Goal: Find specific page/section: Find specific page/section

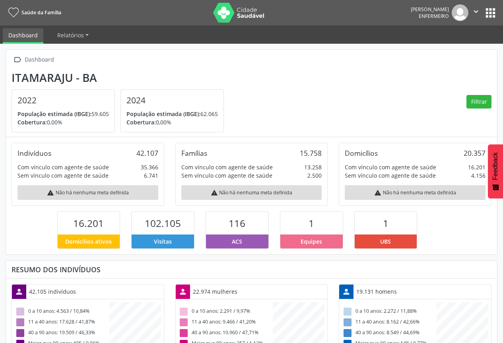
click at [486, 12] on button "apps" at bounding box center [490, 13] width 14 height 14
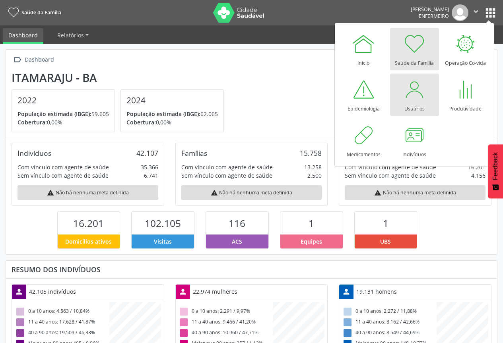
click at [418, 101] on div at bounding box center [414, 90] width 24 height 24
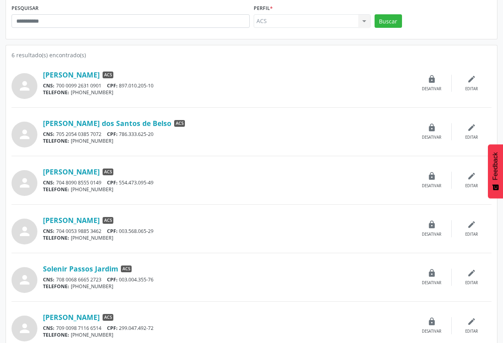
scroll to position [112, 0]
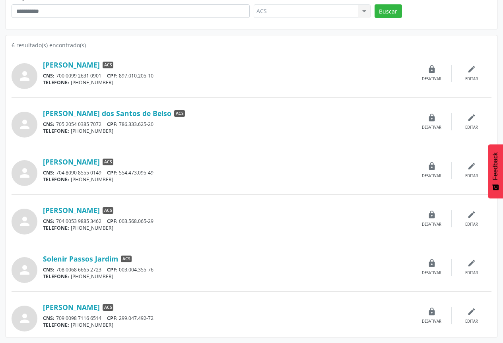
click at [300, 294] on div "person Anisia de Oliveira Santana ACS CNS: 700 0099 2631 0901 CPF: 897.010.205-…" at bounding box center [252, 190] width 480 height 282
click at [311, 309] on div "Valdemir Alves Pereira ACS" at bounding box center [227, 307] width 369 height 9
drag, startPoint x: 311, startPoint y: 316, endPoint x: 269, endPoint y: 320, distance: 41.9
click at [310, 317] on div "CNS: 709 0098 7116 6514 CPF: 299.047.492-72" at bounding box center [227, 318] width 369 height 7
click at [75, 308] on link "Valdemir Alves Pereira" at bounding box center [71, 307] width 57 height 9
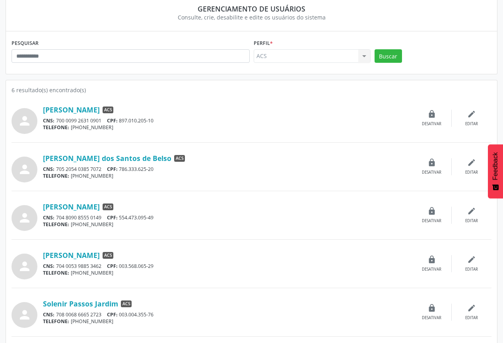
scroll to position [0, 0]
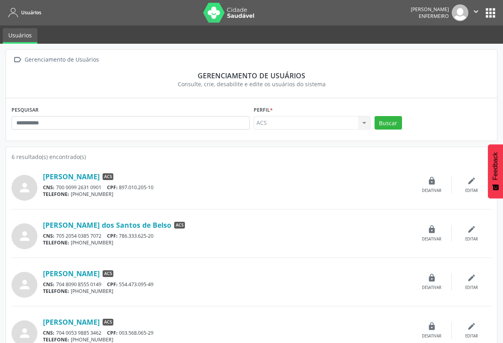
click at [479, 10] on icon "" at bounding box center [475, 11] width 9 height 9
click at [355, 51] on div " Gerenciamento de Usuários Gerenciamento de usuários Consulte, crie, desabilit…" at bounding box center [251, 74] width 491 height 48
click at [491, 11] on button "apps" at bounding box center [490, 13] width 14 height 14
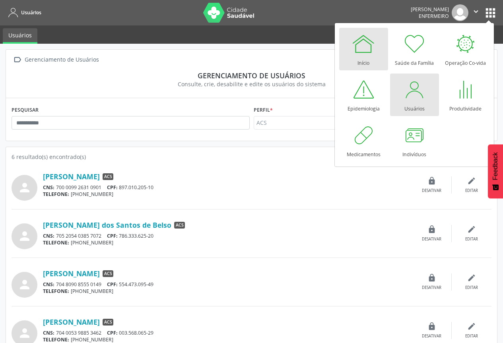
click at [368, 45] on div at bounding box center [363, 44] width 24 height 24
